Goal: Navigation & Orientation: Find specific page/section

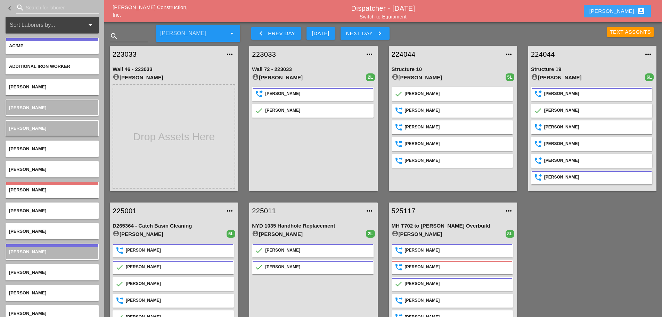
drag, startPoint x: 623, startPoint y: 12, endPoint x: 624, endPoint y: 15, distance: 3.9
click at [623, 12] on div "[PERSON_NAME] account_box" at bounding box center [617, 11] width 56 height 8
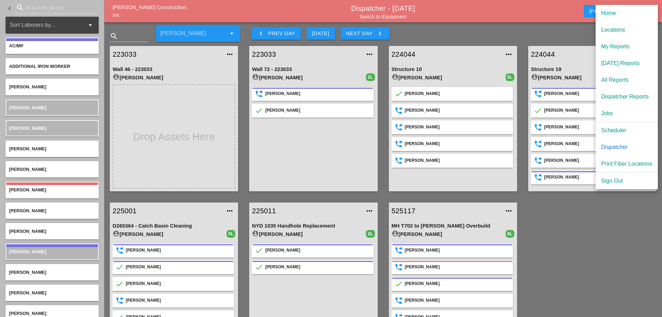
click at [618, 148] on div "Dispatcher" at bounding box center [626, 147] width 51 height 8
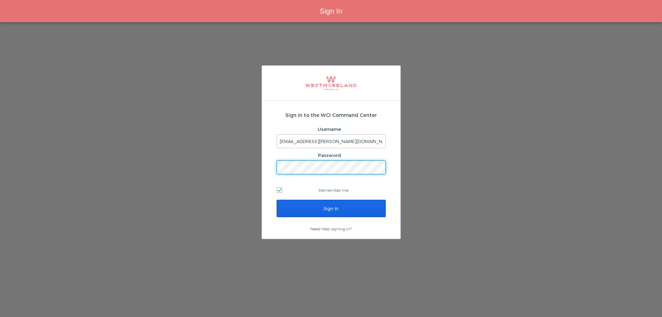
click at [368, 207] on input "Sign In" at bounding box center [331, 207] width 109 height 17
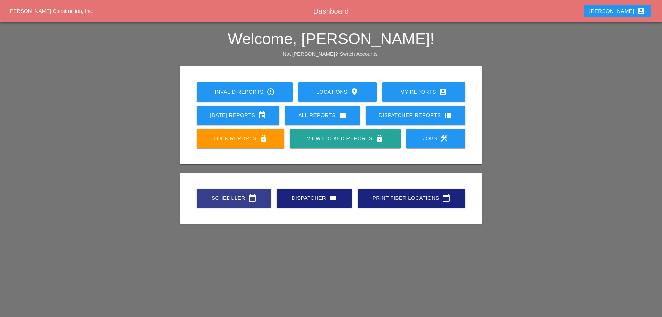
click at [240, 198] on div "Scheduler calendar_today" at bounding box center [234, 198] width 52 height 8
